Goal: Complete application form

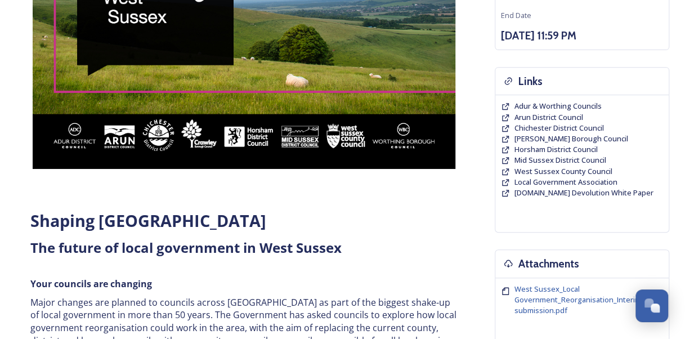
scroll to position [225, 0]
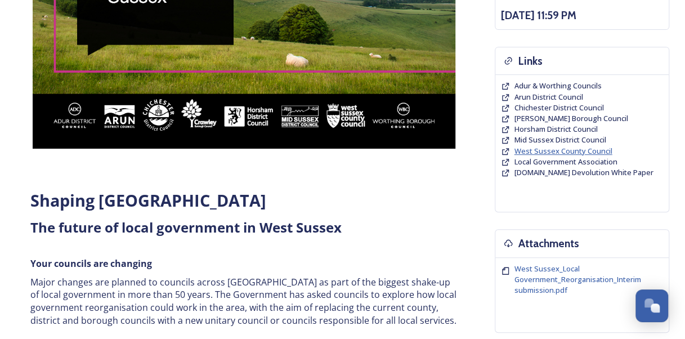
click at [524, 149] on span "West Sussex County Council" at bounding box center [563, 151] width 98 height 10
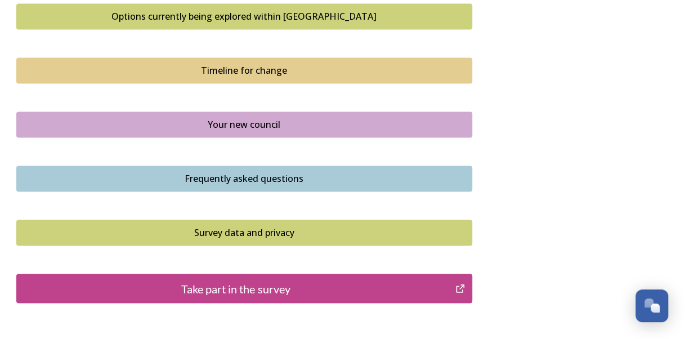
scroll to position [788, 0]
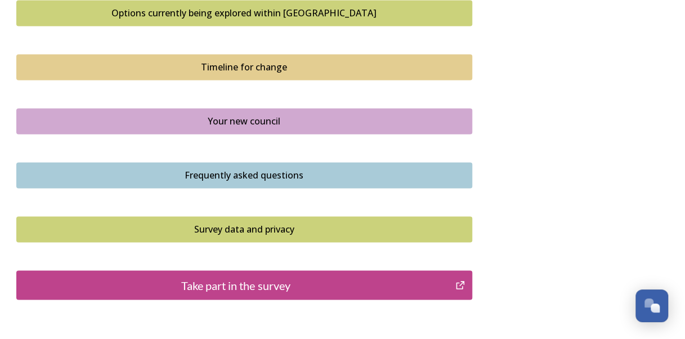
click at [273, 286] on div "Take part in the survey" at bounding box center [236, 284] width 427 height 17
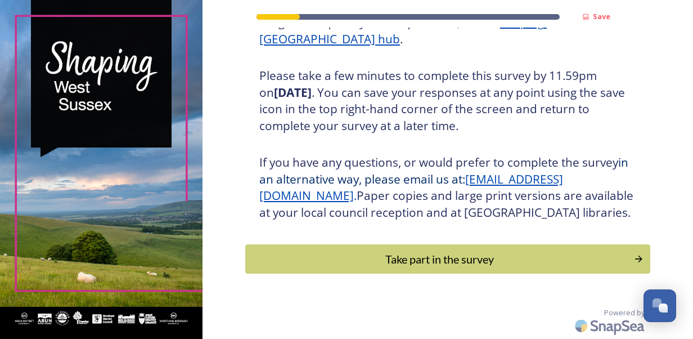
scroll to position [201, 0]
click at [352, 270] on button "Take part in the survey" at bounding box center [447, 259] width 409 height 30
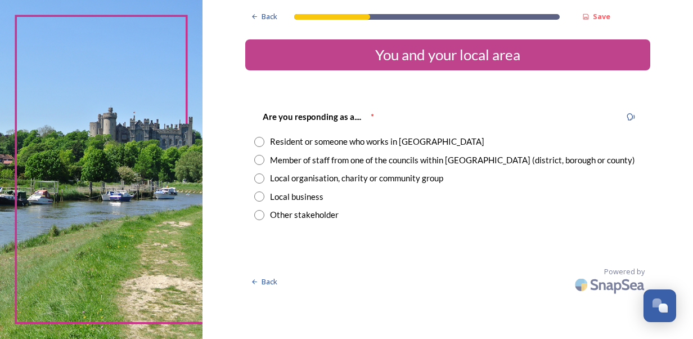
click at [311, 140] on div "Resident or someone who works in West Sussex" at bounding box center [377, 141] width 214 height 13
radio input "true"
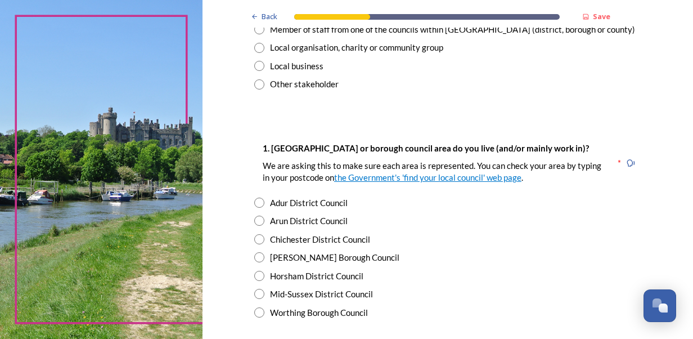
scroll to position [169, 0]
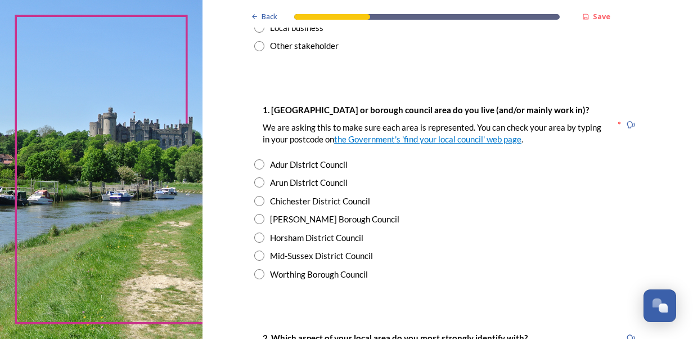
click at [308, 203] on div "Chichester District Council" at bounding box center [320, 201] width 100 height 13
radio input "true"
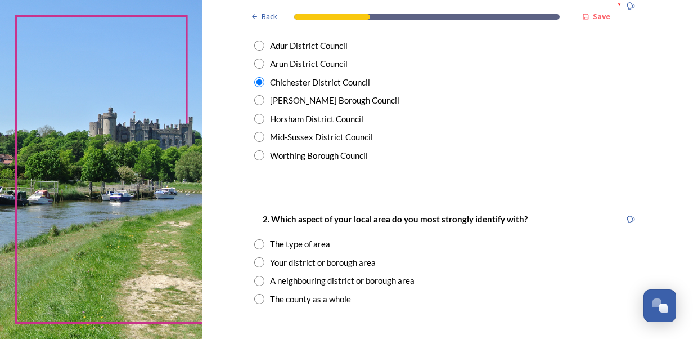
scroll to position [338, 0]
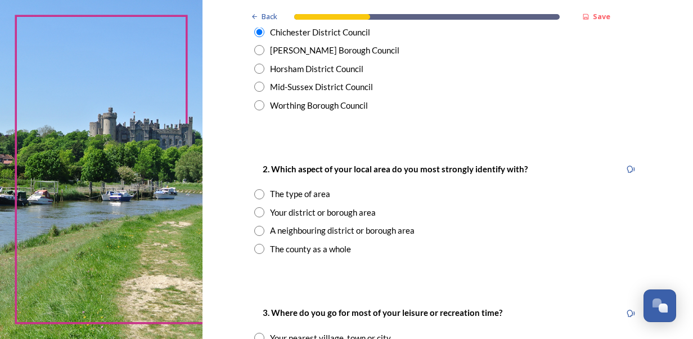
click at [272, 215] on div "Your district or borough area" at bounding box center [323, 212] width 106 height 13
radio input "true"
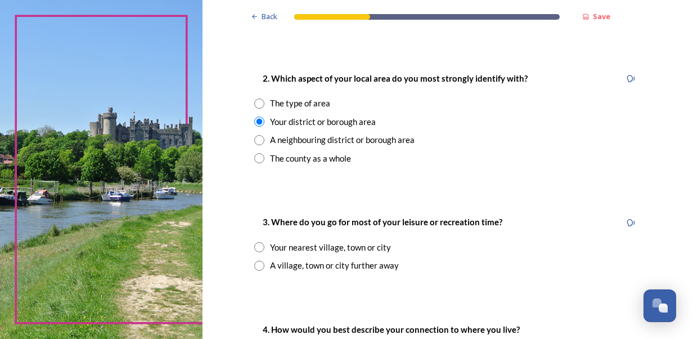
scroll to position [450, 0]
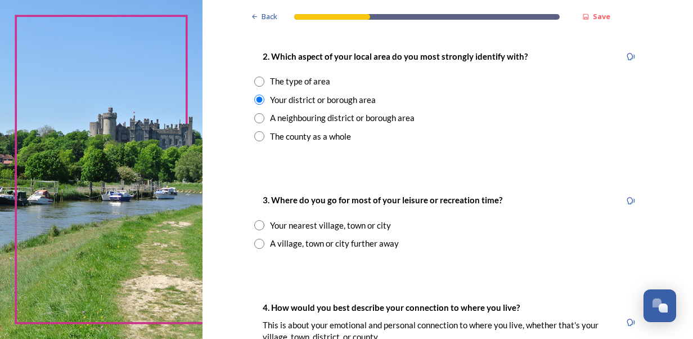
click at [272, 225] on div "Your nearest village, town or city" at bounding box center [330, 225] width 121 height 13
radio input "true"
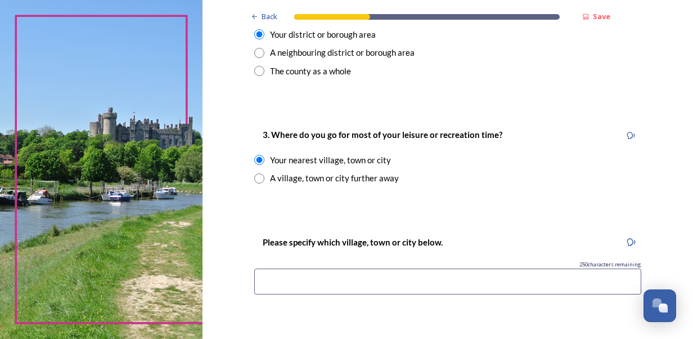
scroll to position [563, 0]
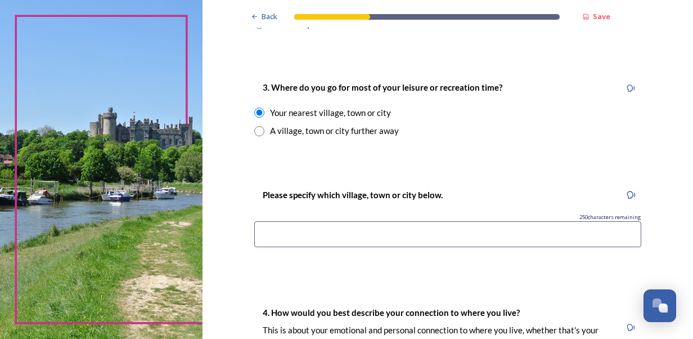
click at [260, 231] on input at bounding box center [447, 234] width 387 height 26
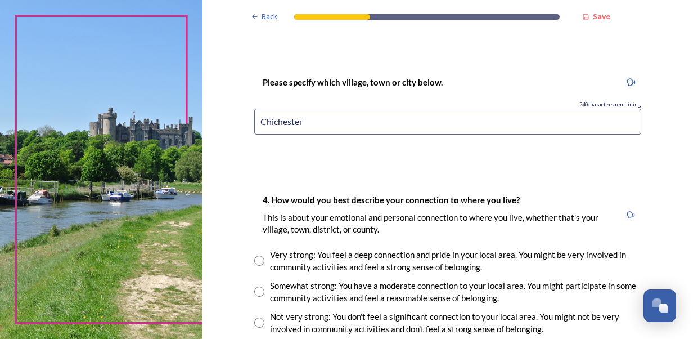
scroll to position [731, 0]
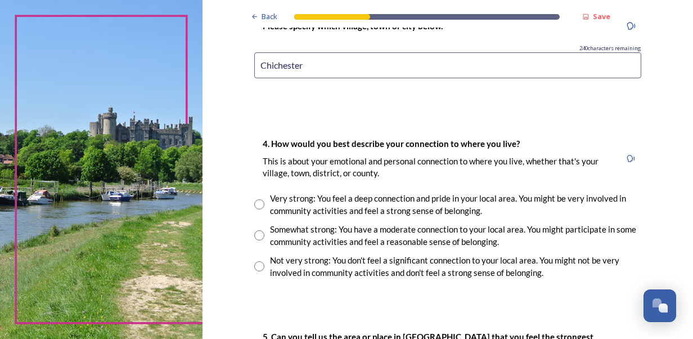
type input "Chichester"
click at [254, 232] on input "radio" at bounding box center [259, 235] width 10 height 10
radio input "true"
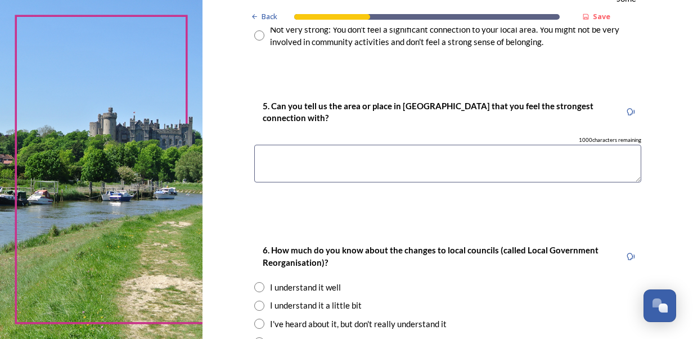
scroll to position [1013, 0]
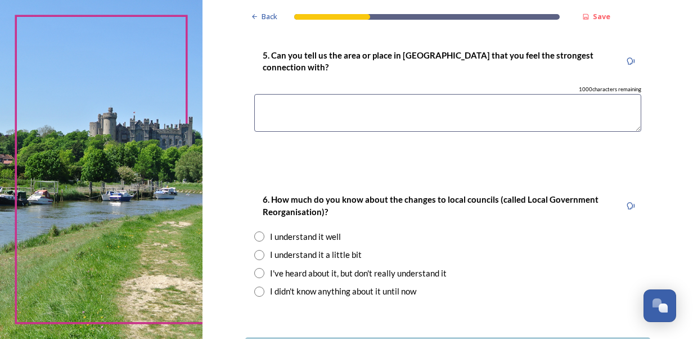
click at [254, 256] on input "radio" at bounding box center [259, 255] width 10 height 10
radio input "true"
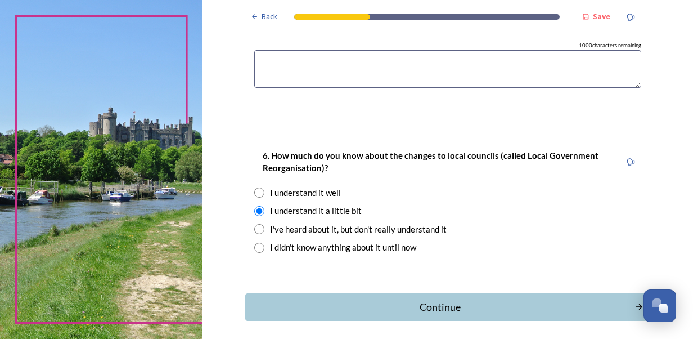
scroll to position [1103, 0]
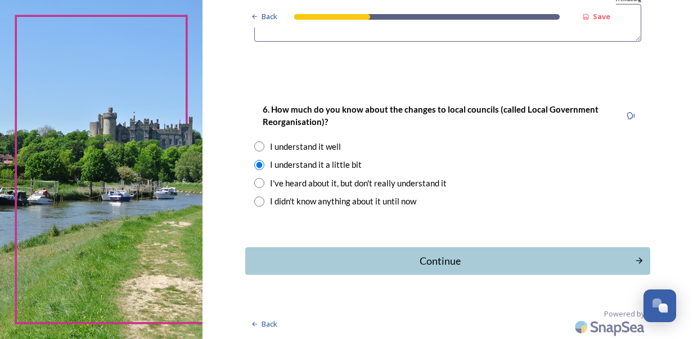
click at [253, 257] on div "Continue" at bounding box center [441, 260] width 378 height 15
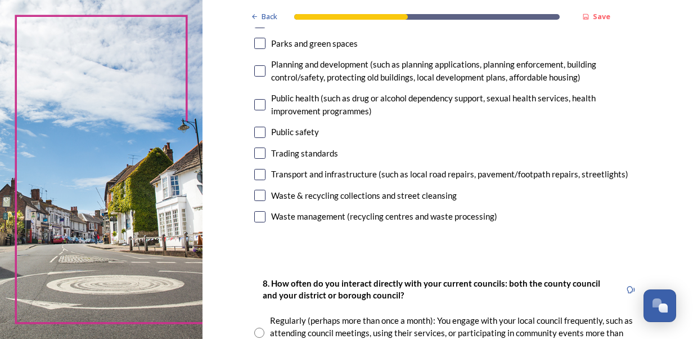
scroll to position [56, 0]
